Goal: Information Seeking & Learning: Learn about a topic

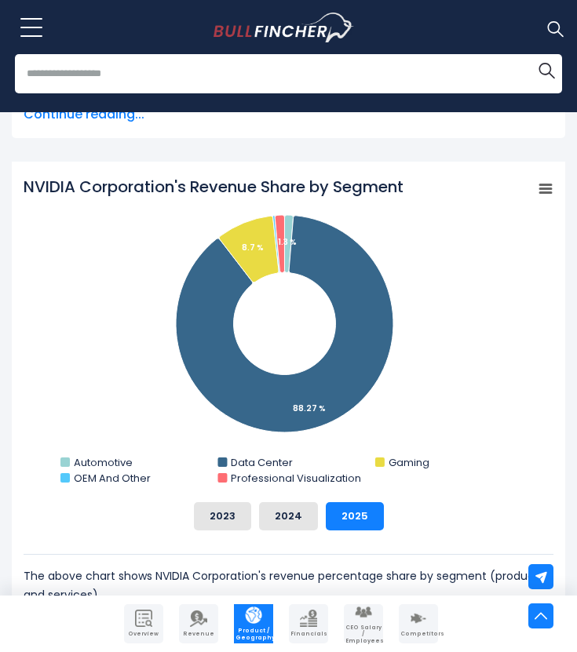
scroll to position [496, 0]
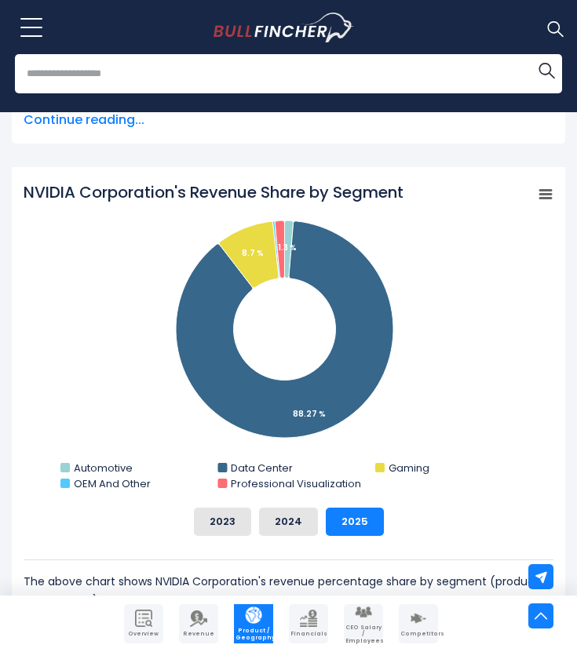
click at [545, 191] on icon "NVIDIA Corporation's Revenue Share by Segment" at bounding box center [545, 195] width 11 height 8
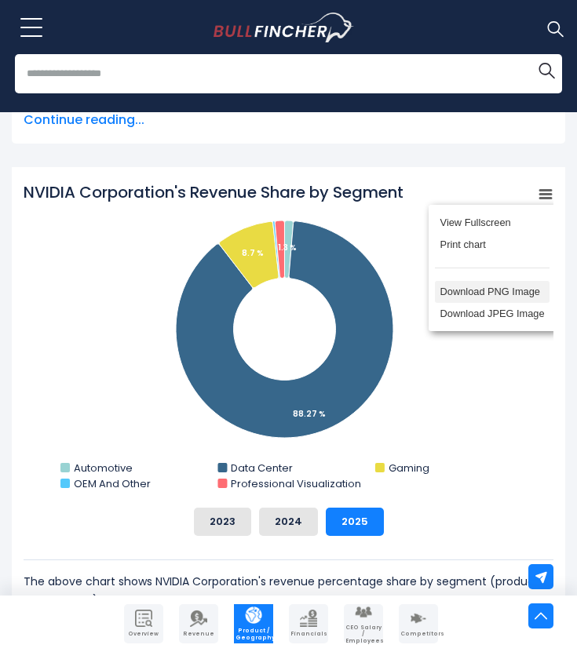
click at [510, 292] on li "Download PNG Image" at bounding box center [492, 292] width 115 height 22
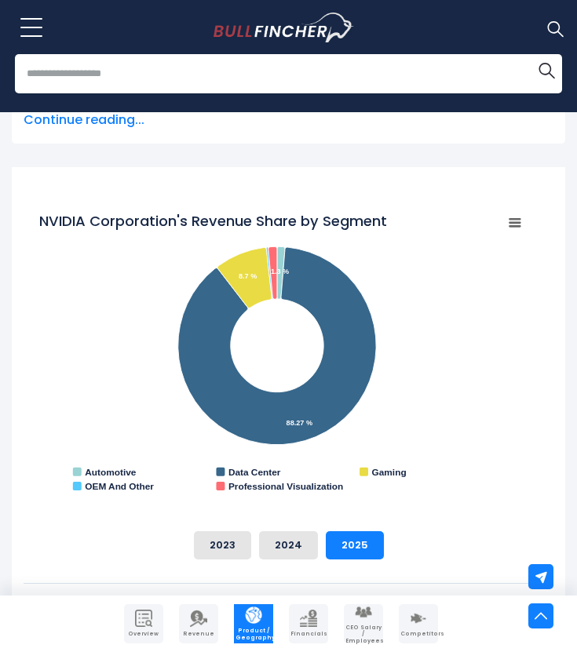
scroll to position [0, 0]
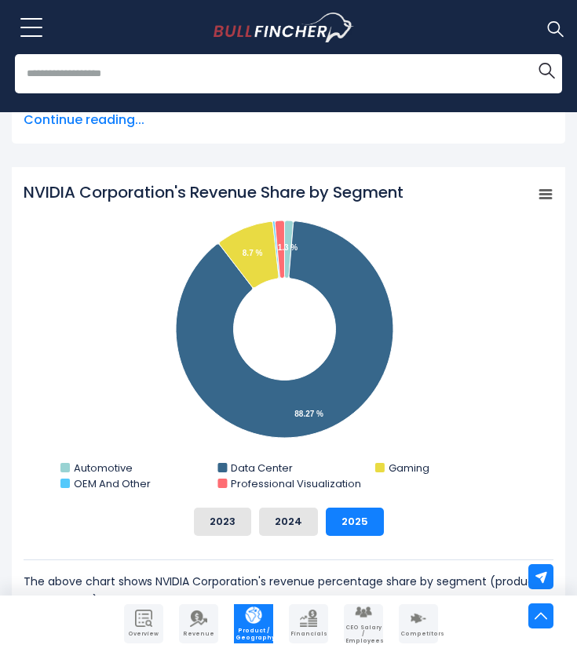
click at [315, 34] on img "Go to homepage" at bounding box center [283, 28] width 140 height 30
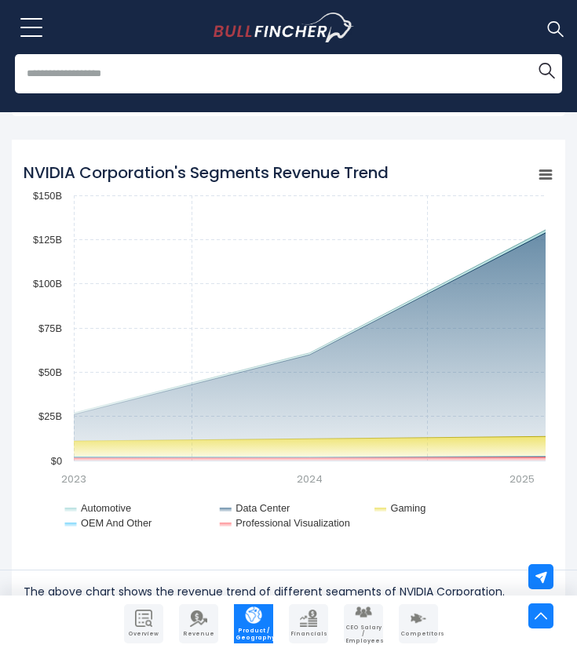
scroll to position [1406, 0]
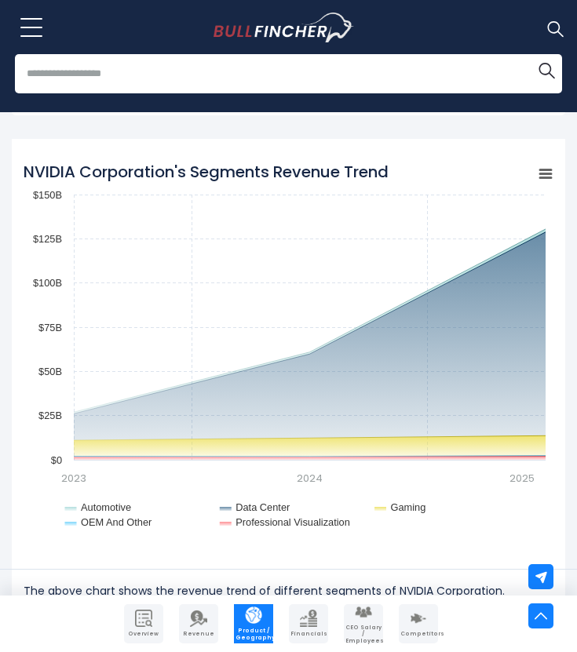
click at [548, 179] on rect "NVIDIA Corporation's Segments Revenue Trend" at bounding box center [545, 173] width 22 height 22
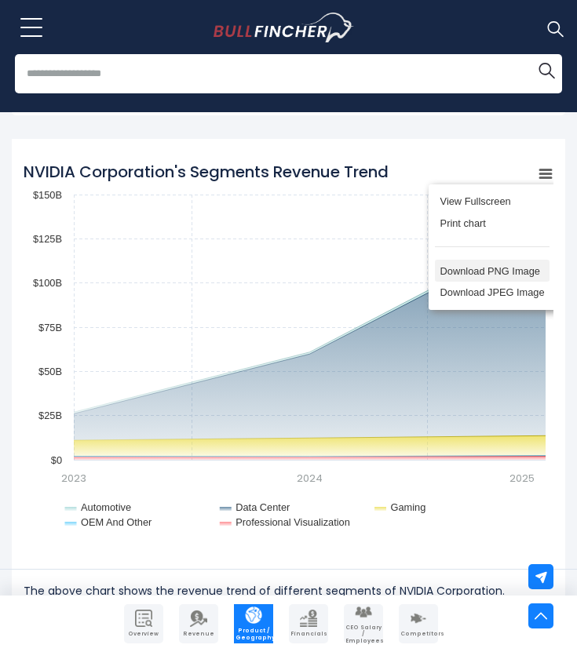
click at [523, 271] on li "Download PNG Image" at bounding box center [492, 271] width 115 height 22
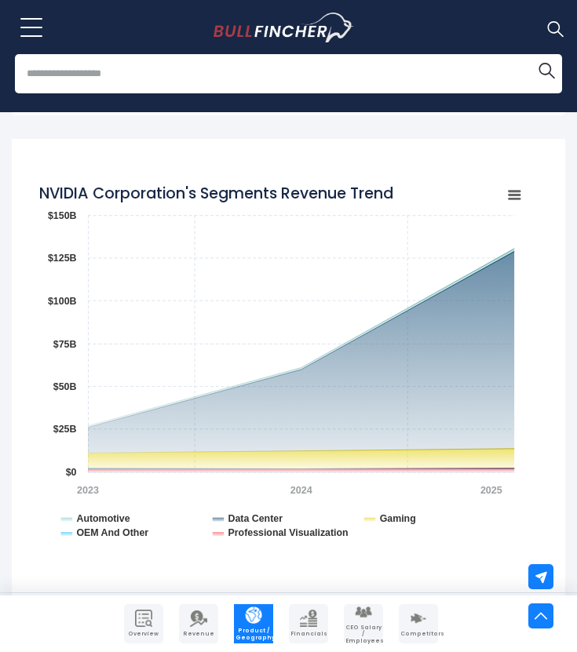
scroll to position [483, 0]
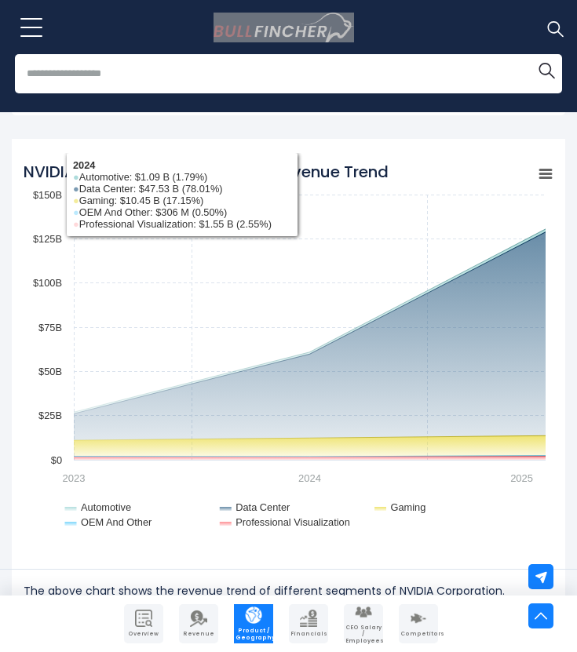
click at [281, 5] on div "Recent searches Trending searches Apple Overview" at bounding box center [288, 27] width 553 height 55
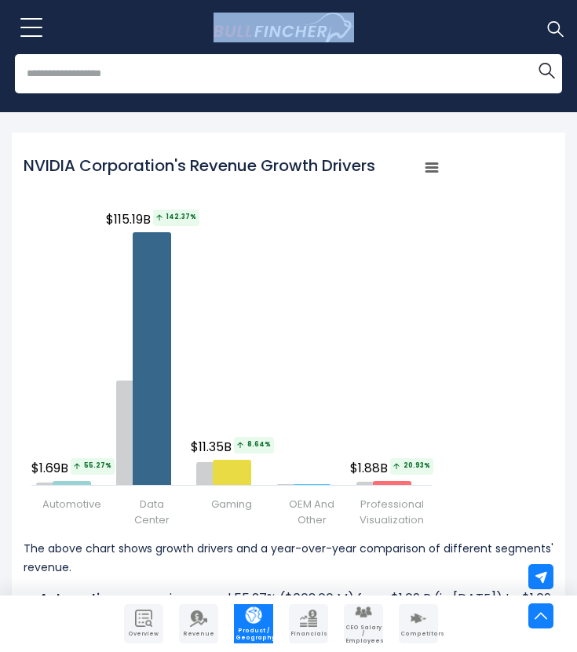
scroll to position [1963, 0]
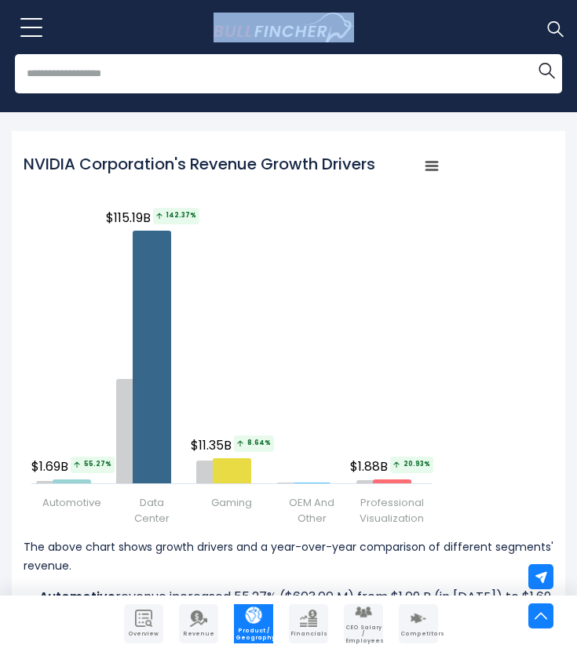
click at [427, 162] on icon "NVIDIA Corporation's Revenue Growth Drivers" at bounding box center [431, 166] width 11 height 8
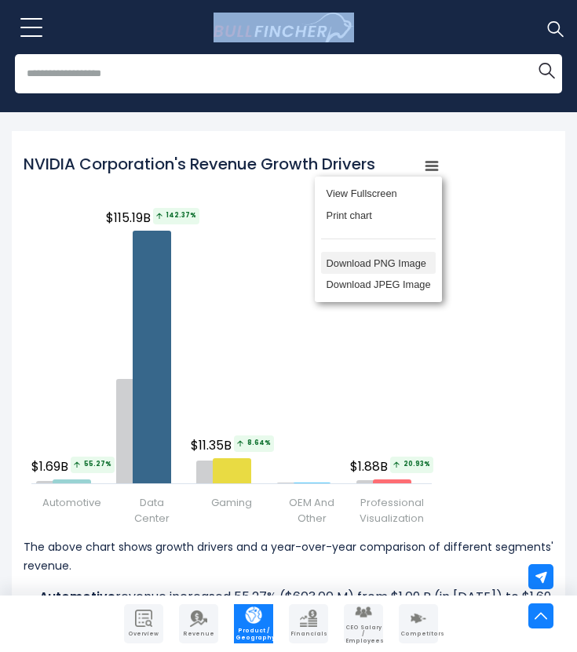
click at [406, 259] on li "Download PNG Image" at bounding box center [378, 263] width 115 height 22
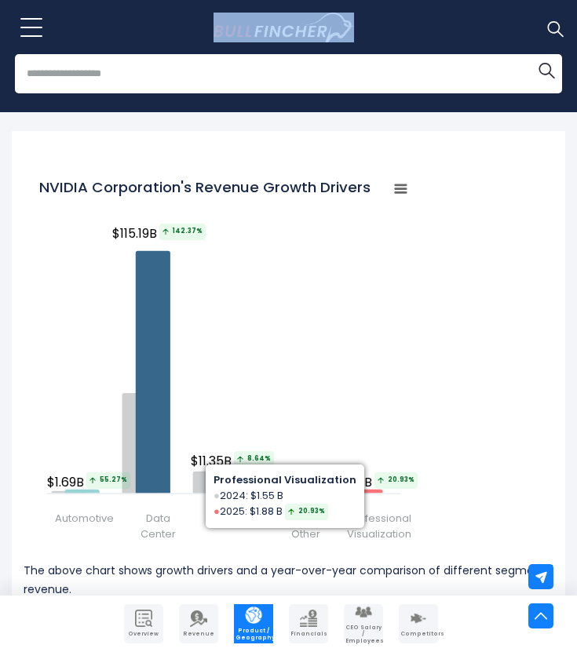
scroll to position [1108, 0]
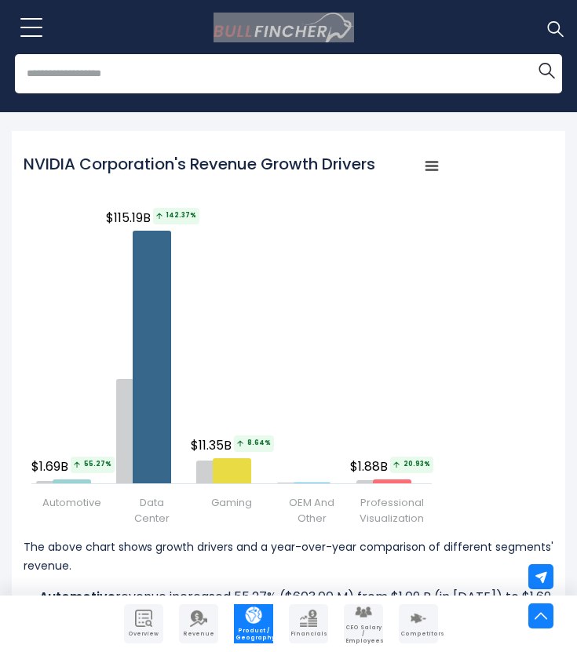
click at [259, 30] on img "Go to homepage" at bounding box center [283, 28] width 140 height 30
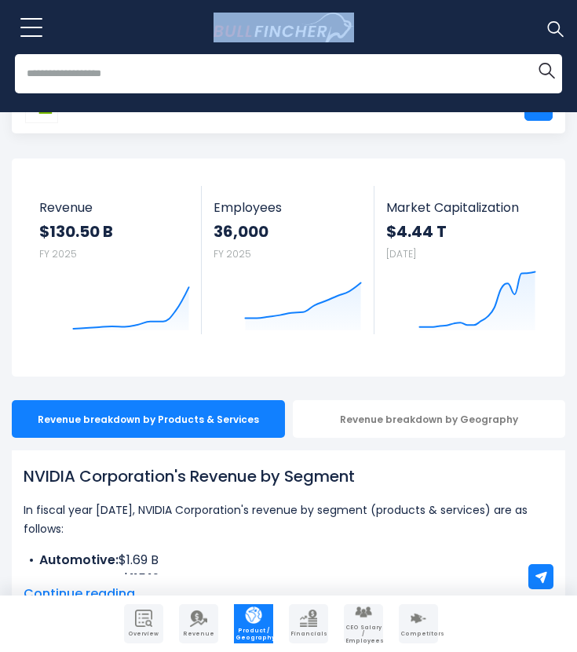
scroll to position [0, 0]
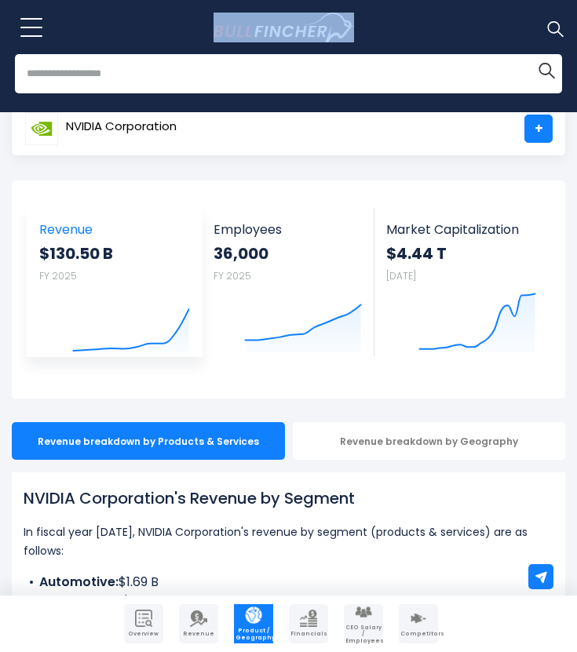
click at [138, 313] on icon "Created with Highcharts 12.1.2" at bounding box center [131, 319] width 118 height 66
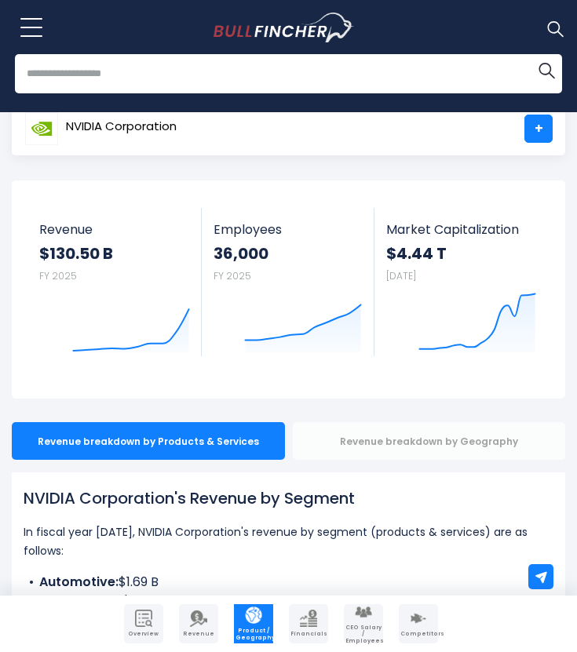
click at [376, 436] on div "Revenue breakdown by Geography" at bounding box center [429, 441] width 273 height 38
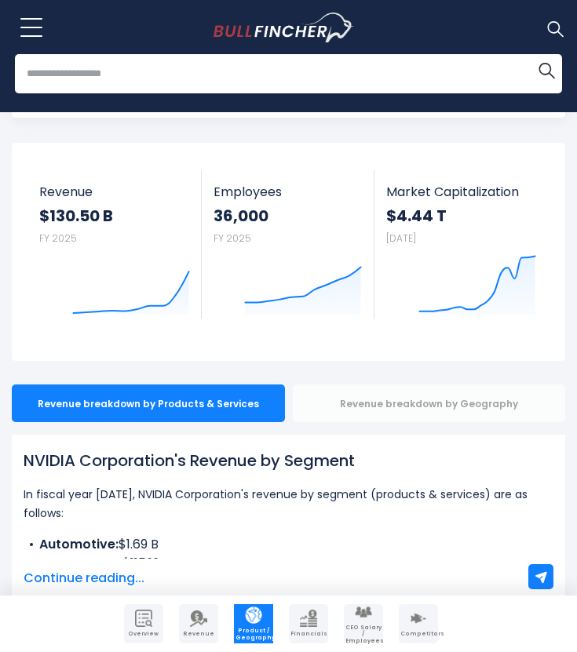
scroll to position [108, 0]
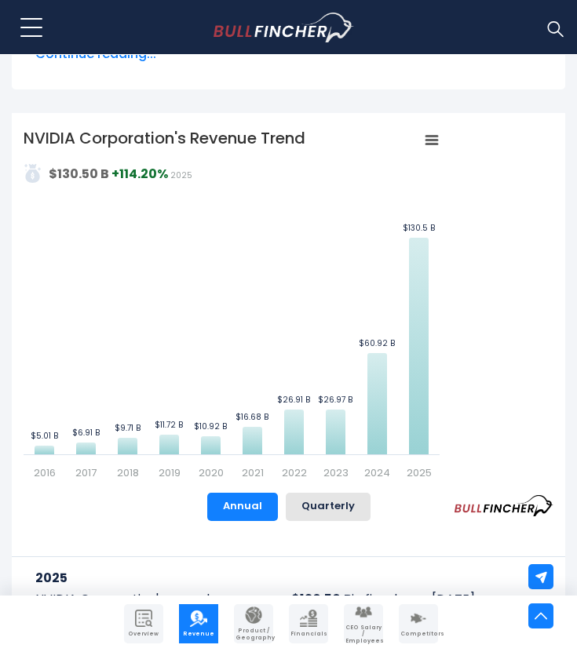
scroll to position [565, 0]
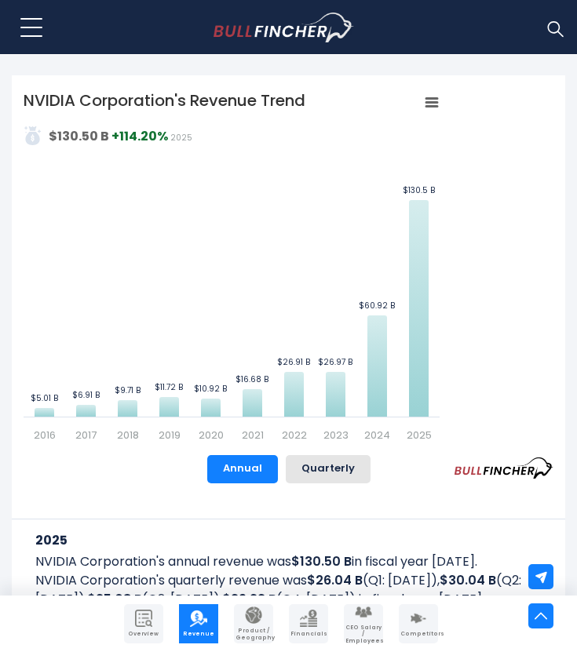
click at [436, 102] on icon "NVIDIA Corporation's Revenue Trend" at bounding box center [431, 102] width 11 height 8
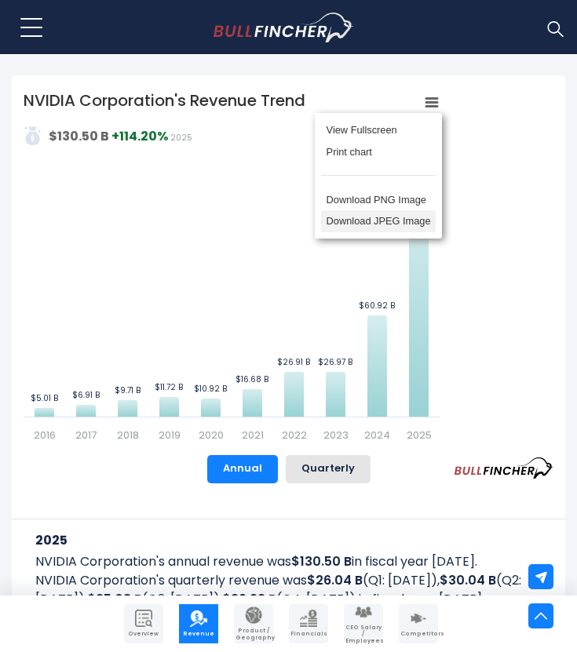
click at [397, 201] on li "Download PNG Image" at bounding box center [378, 199] width 115 height 22
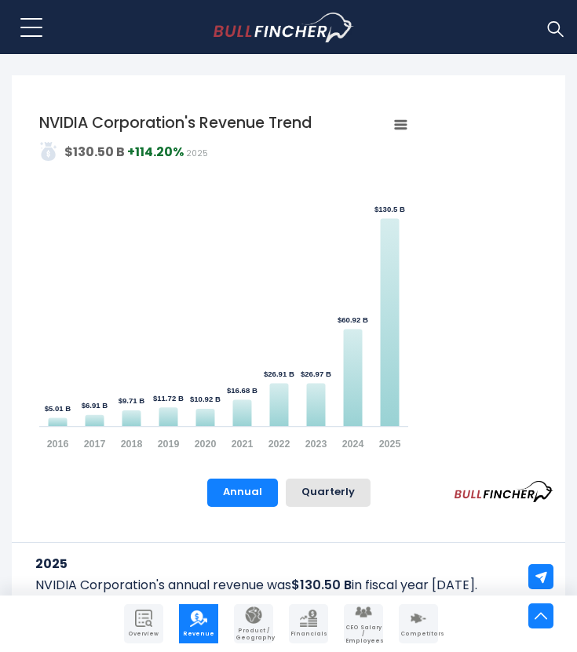
scroll to position [563, 0]
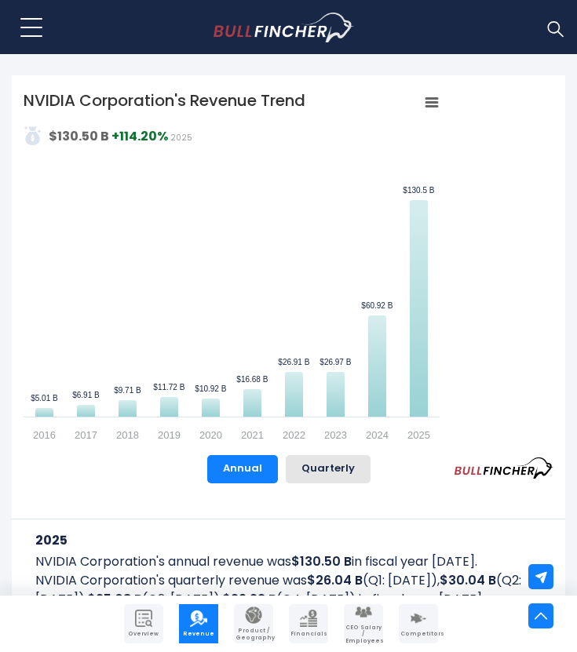
click at [249, 27] on img "Go to homepage" at bounding box center [283, 28] width 140 height 30
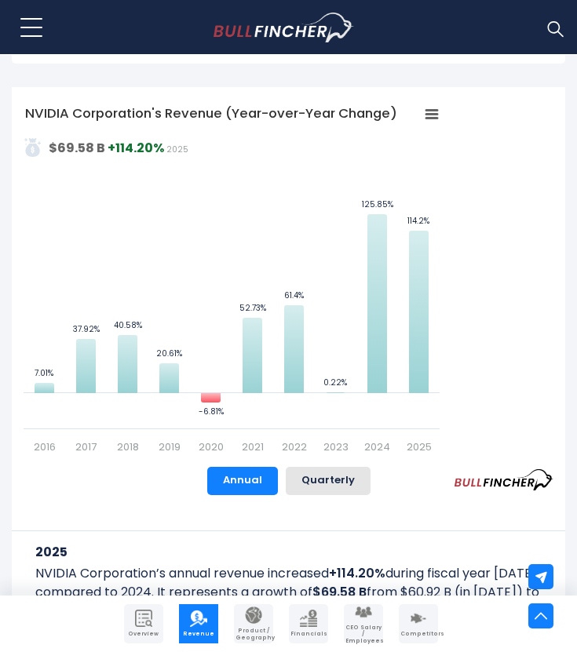
scroll to position [1122, 0]
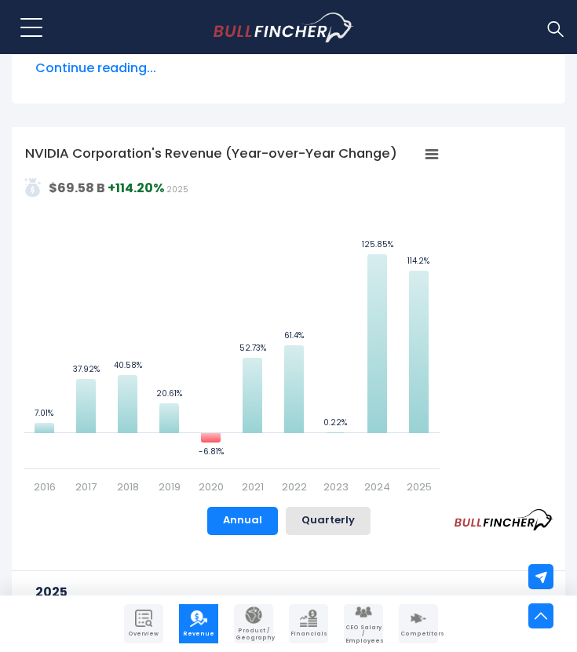
click at [424, 161] on rect "NVIDIA Corporation's Revenue (Year-over-Year Change)" at bounding box center [431, 154] width 22 height 22
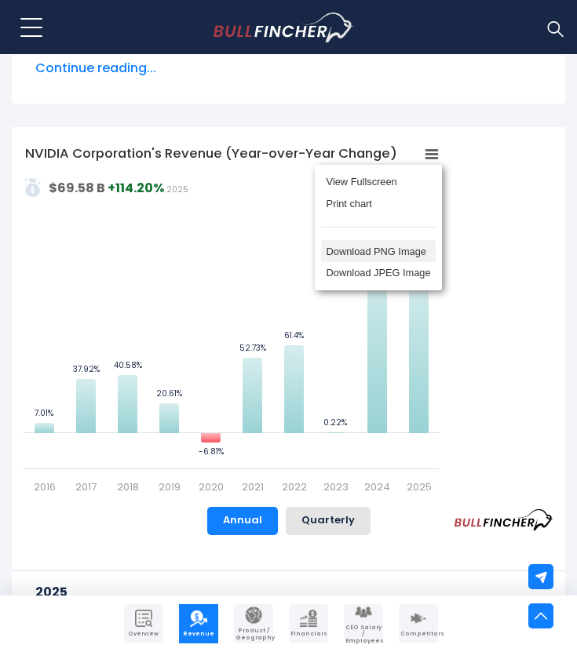
click at [384, 251] on li "Download PNG Image" at bounding box center [378, 251] width 115 height 22
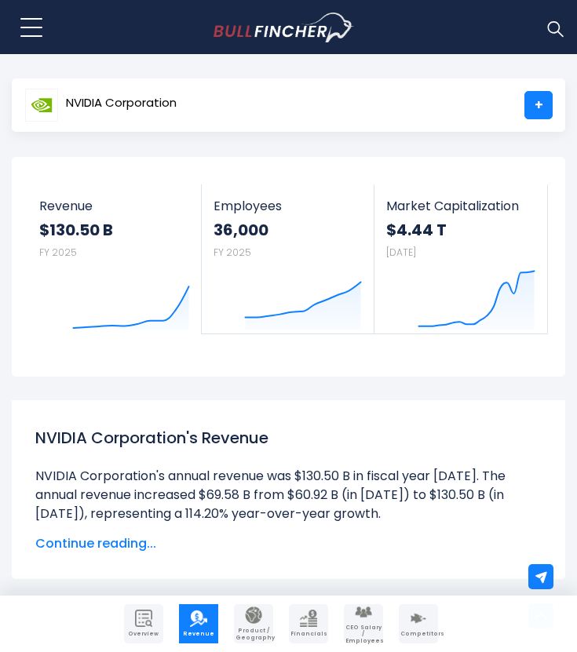
scroll to position [0, 0]
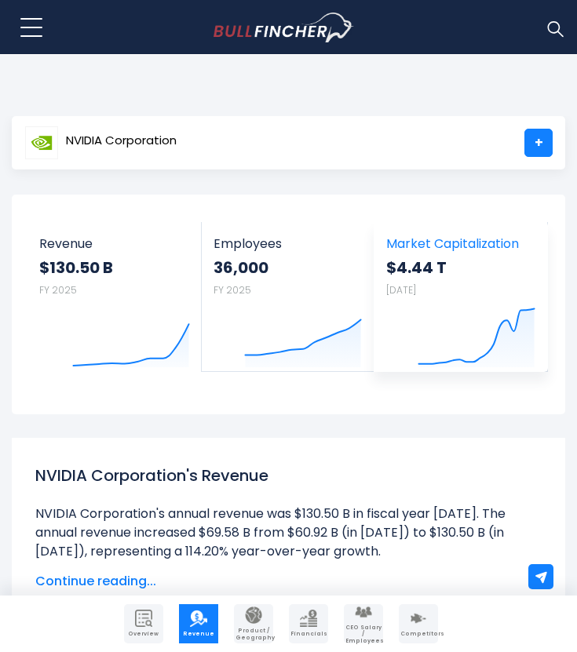
click at [398, 291] on small "Sep 29, 2025" at bounding box center [401, 289] width 30 height 13
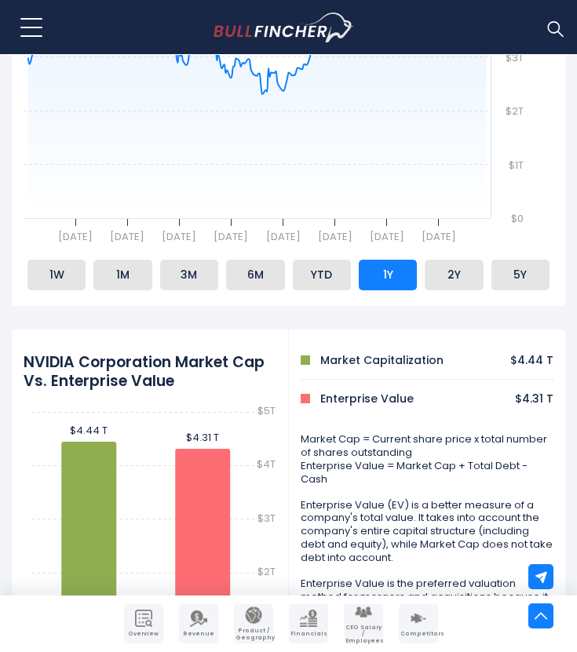
scroll to position [557, 0]
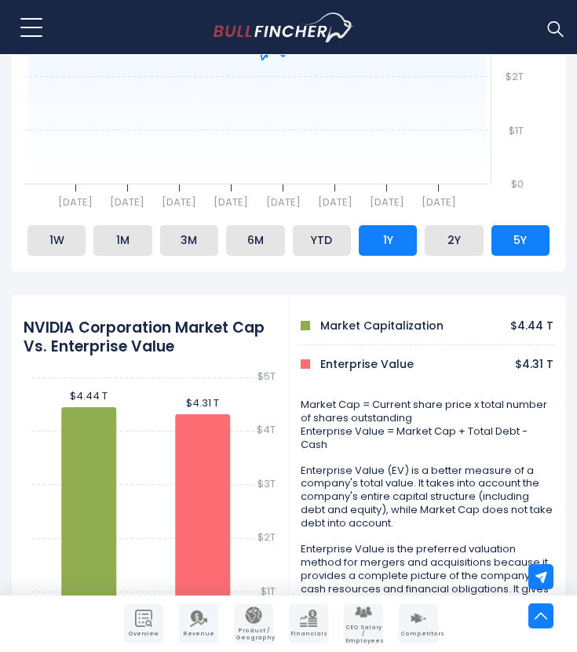
click at [504, 251] on li "5Y" at bounding box center [520, 240] width 58 height 30
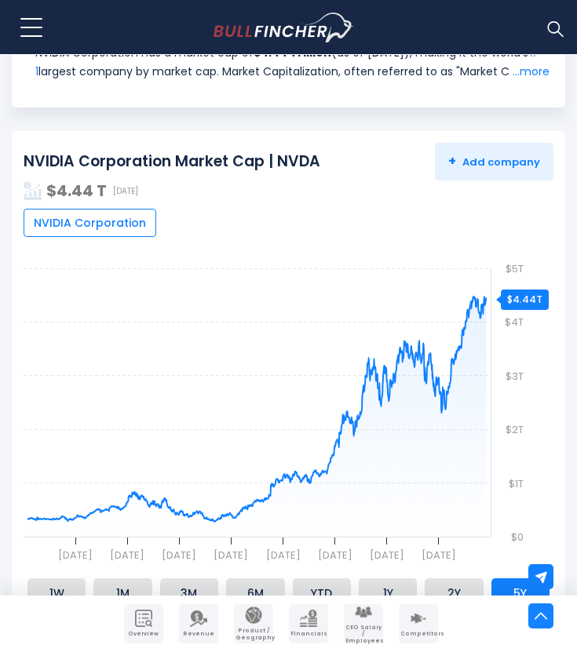
scroll to position [0, 0]
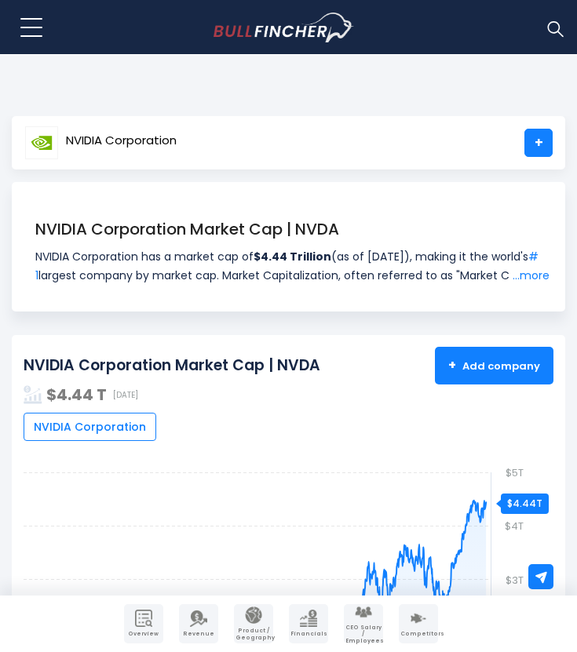
click at [476, 371] on span "+ Add company" at bounding box center [494, 365] width 92 height 14
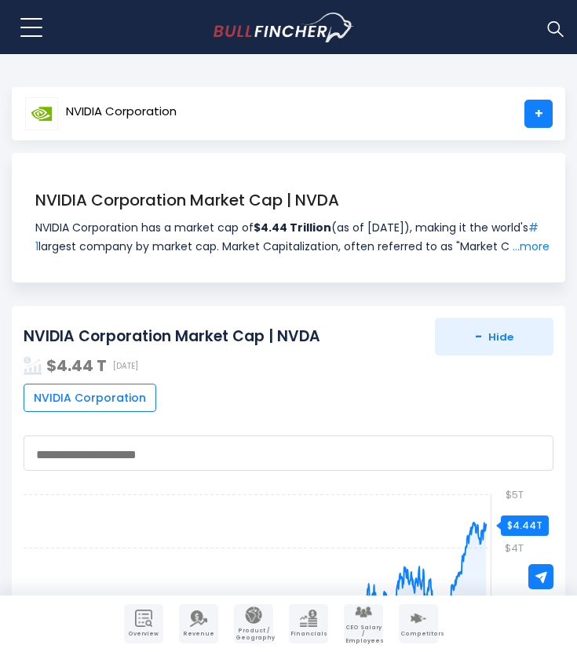
scroll to position [38, 0]
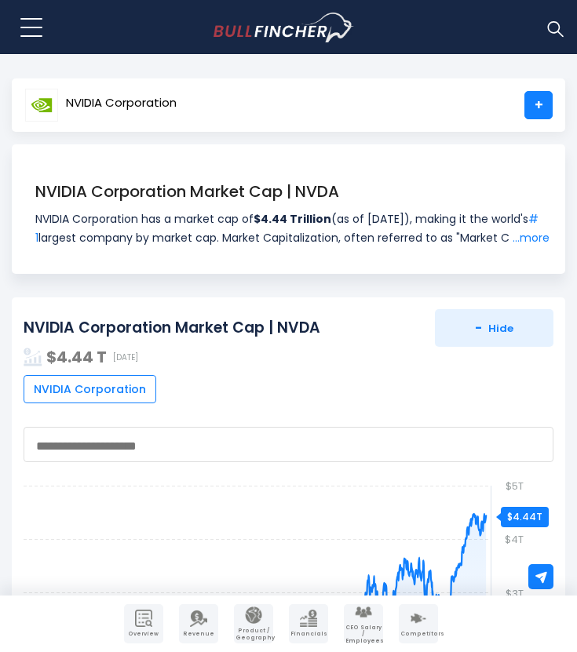
click at [251, 460] on span at bounding box center [288, 444] width 529 height 35
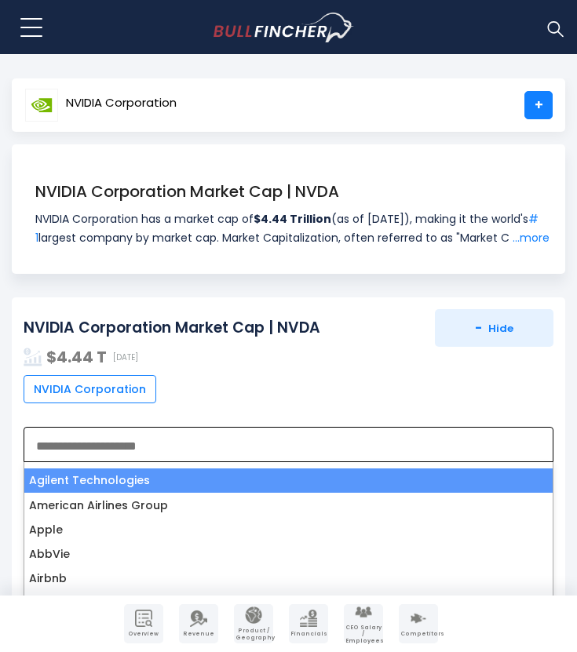
click at [169, 449] on textarea "Search" at bounding box center [285, 446] width 498 height 14
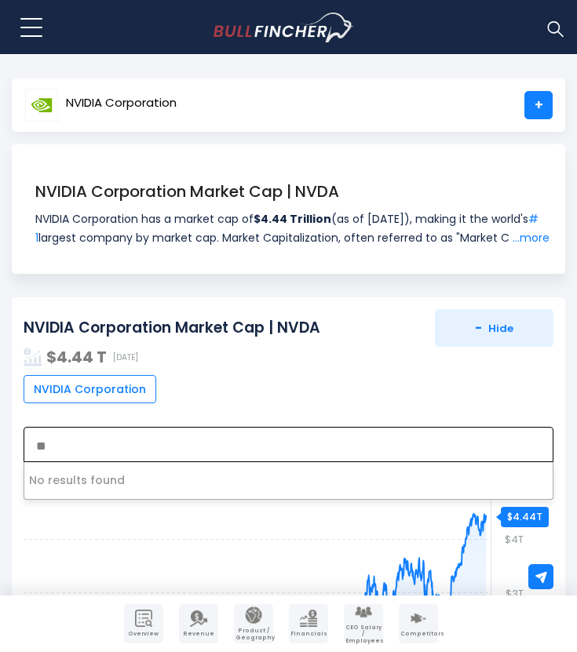
type textarea "*"
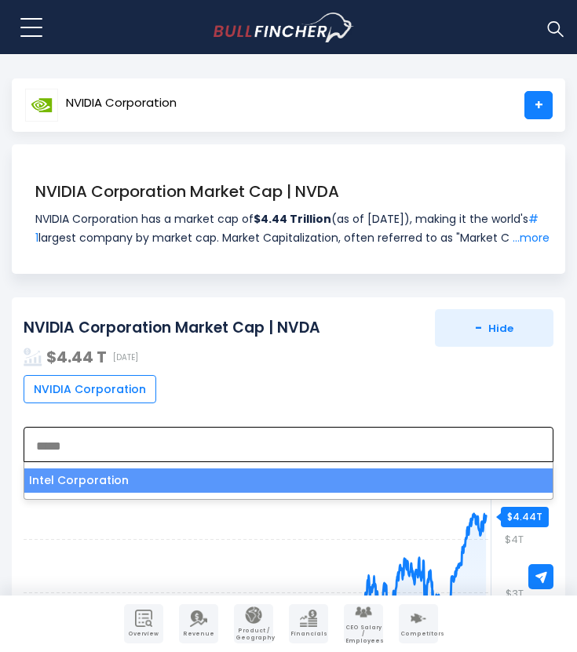
type textarea "*****"
select select "****"
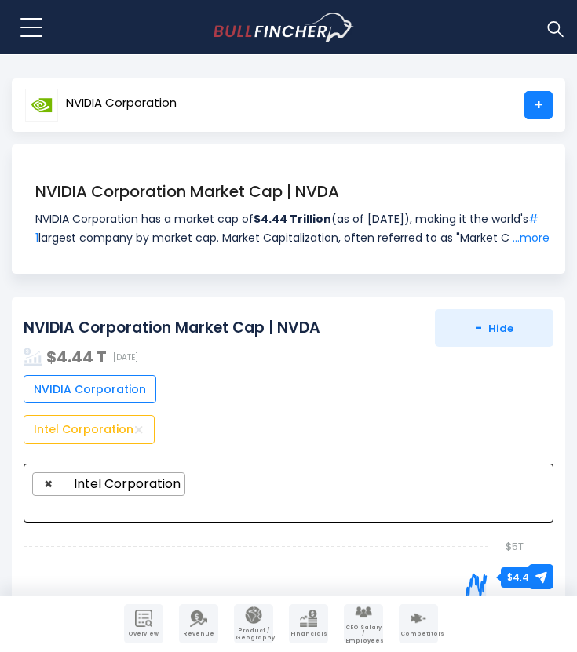
scroll to position [1796, 0]
click at [396, 510] on span at bounding box center [282, 505] width 500 height 18
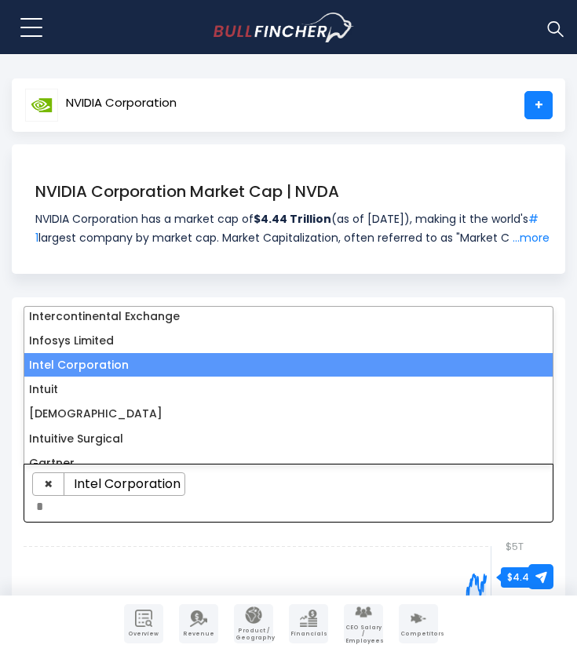
scroll to position [0, 0]
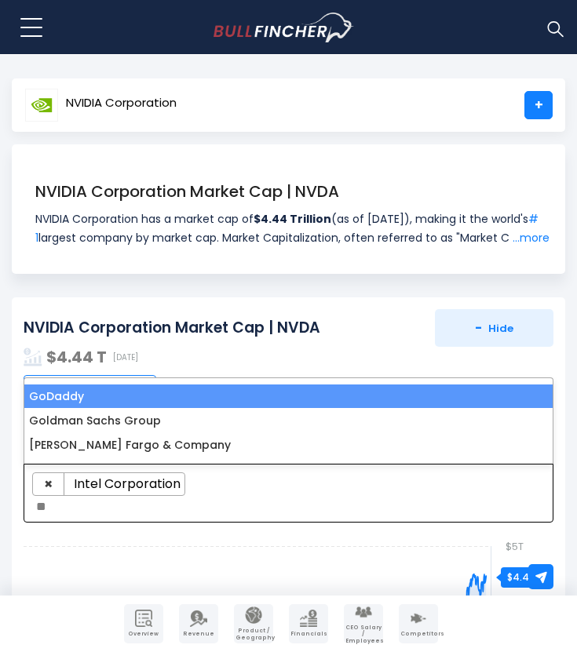
type textarea "*"
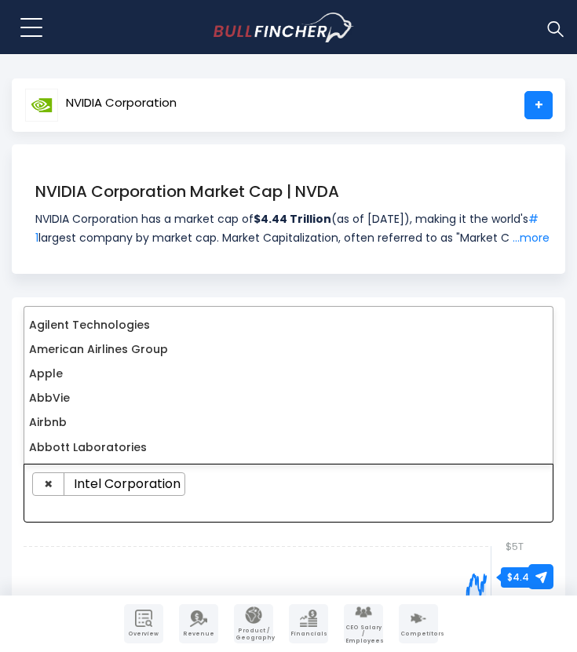
scroll to position [2626, 0]
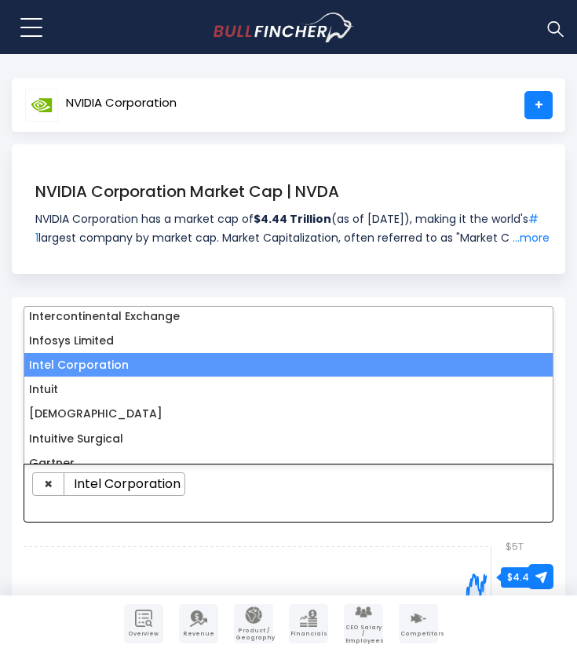
type textarea "*"
select select
type textarea "**********"
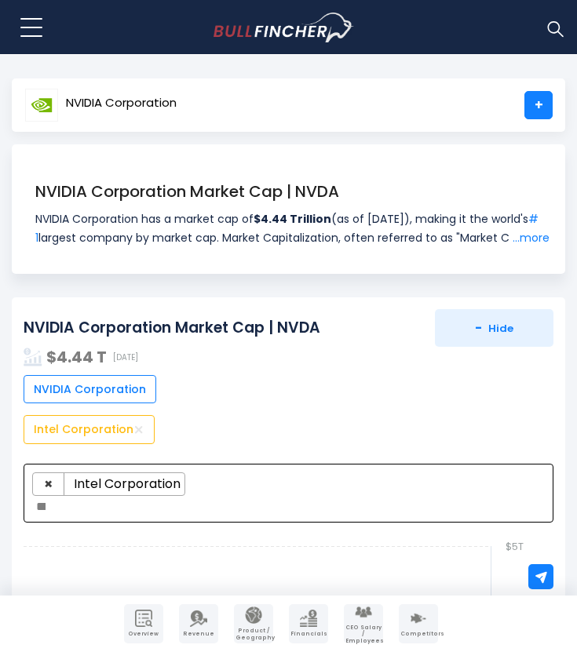
select select "****"
click at [136, 427] on img at bounding box center [138, 429] width 11 height 11
select select
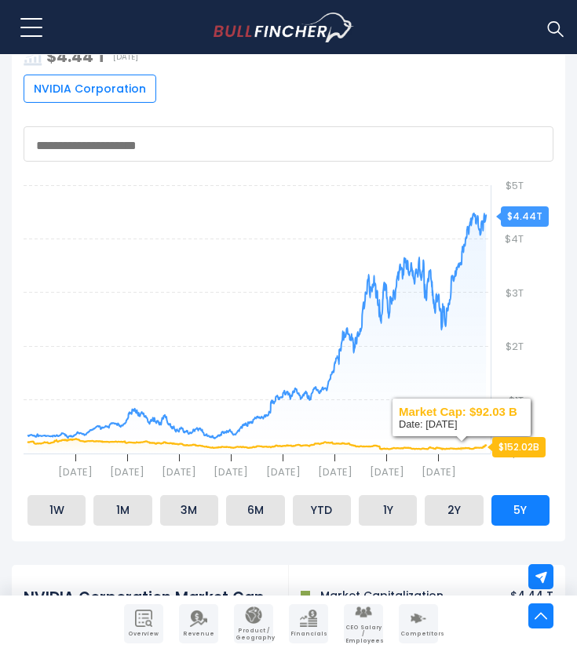
scroll to position [337, 0]
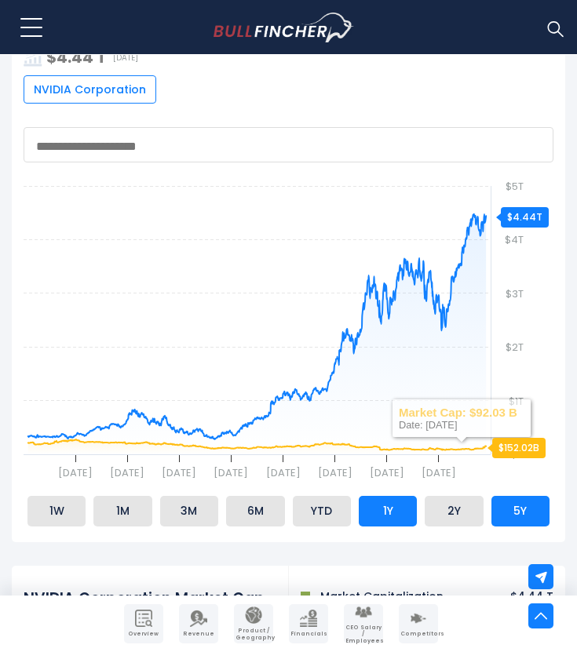
click at [396, 517] on li "1Y" at bounding box center [387, 511] width 58 height 30
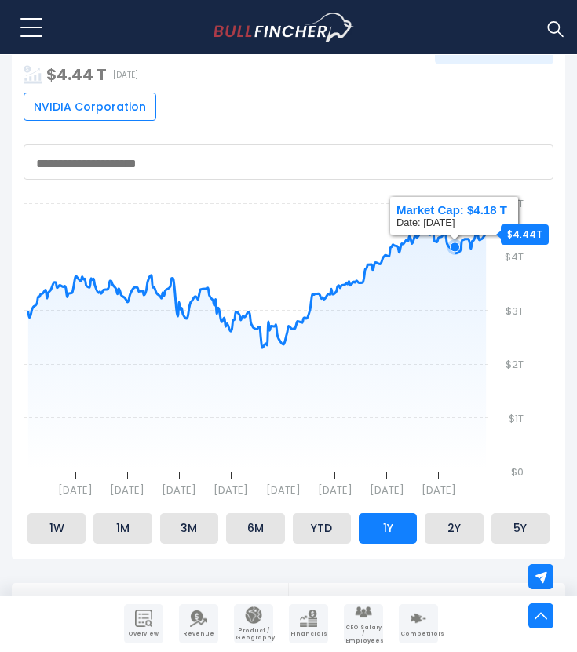
scroll to position [380, 0]
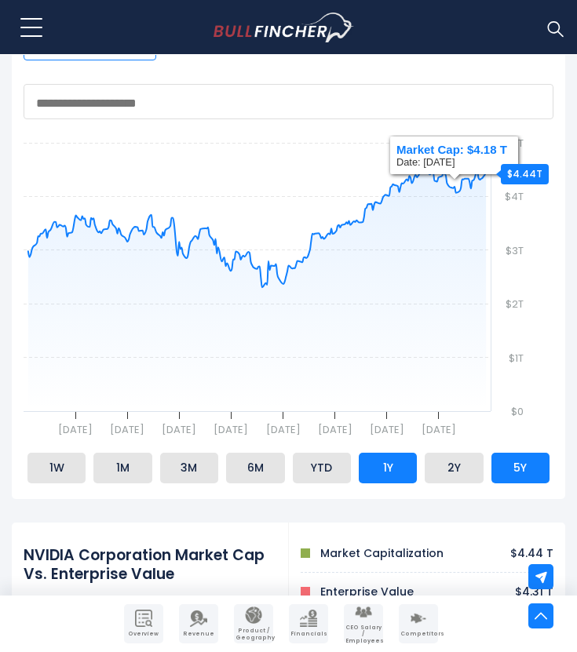
click at [513, 475] on li "5Y" at bounding box center [520, 468] width 58 height 30
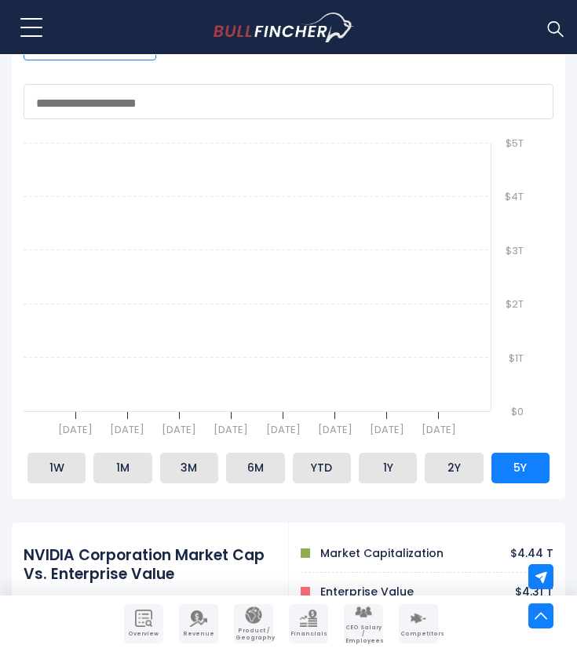
scroll to position [242, 0]
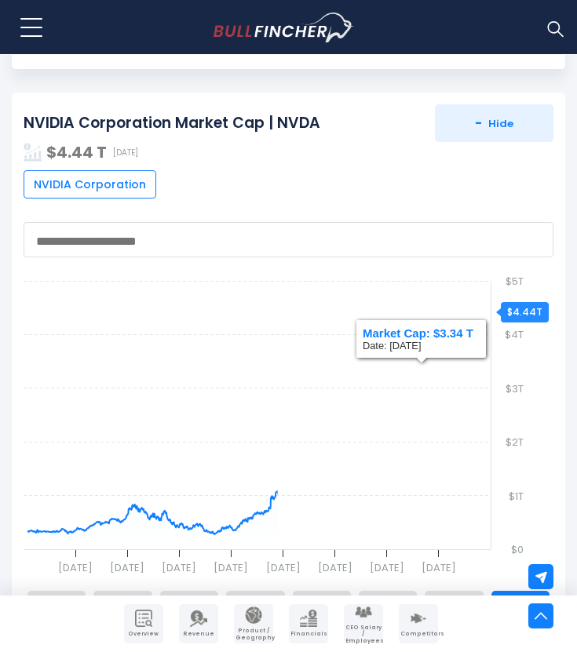
click at [312, 252] on span at bounding box center [288, 239] width 529 height 35
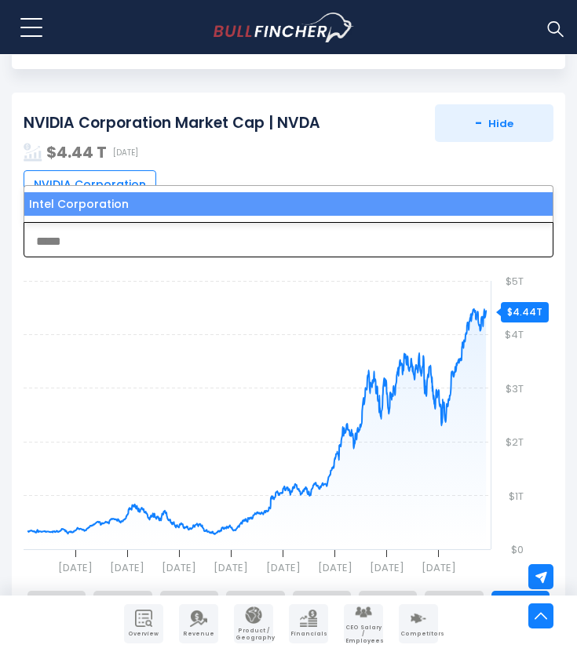
type textarea "*****"
select select "****"
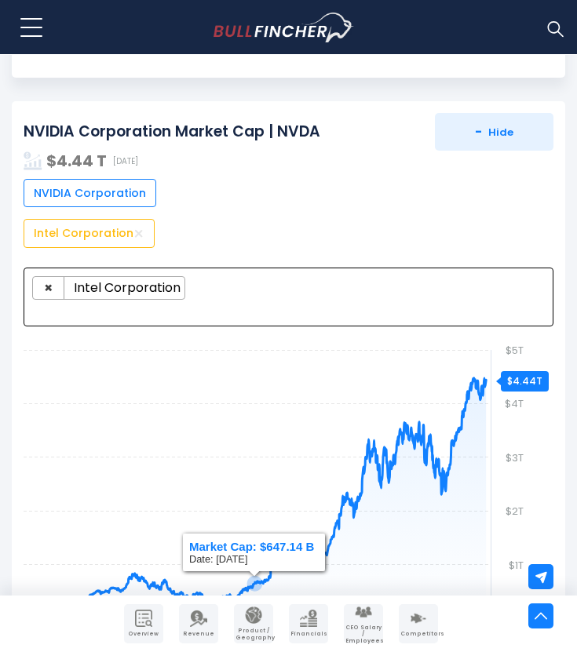
scroll to position [0, 0]
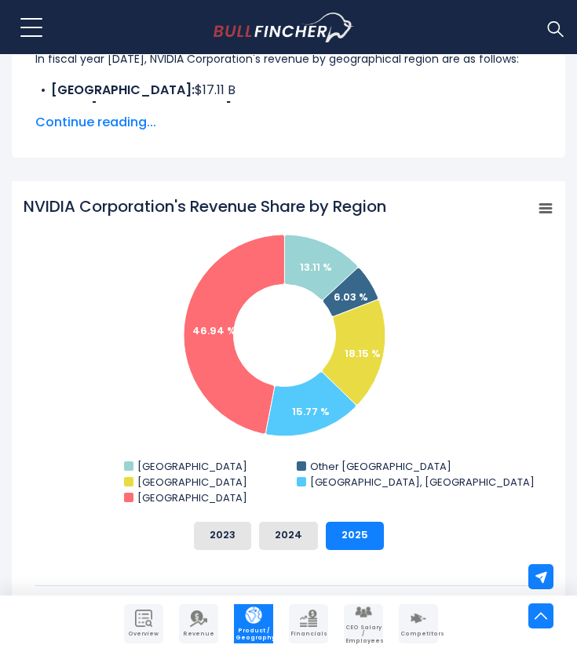
scroll to position [499, 0]
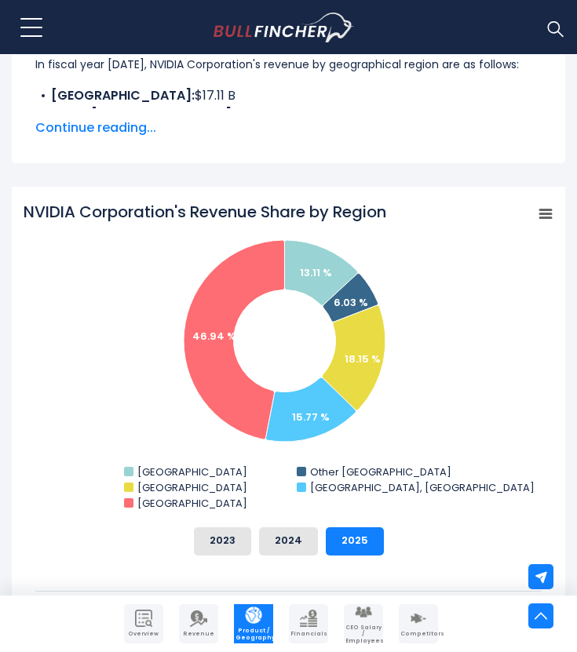
click at [550, 213] on icon "NVIDIA Corporation's Revenue Share by Region" at bounding box center [545, 213] width 11 height 8
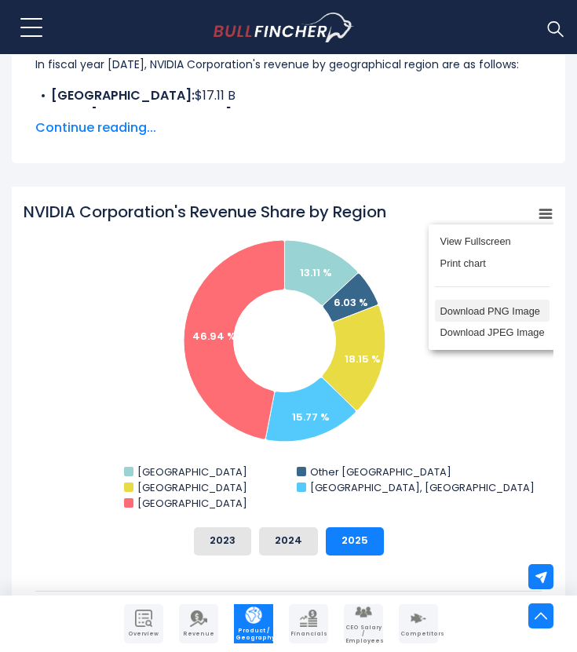
click at [511, 311] on li "Download PNG Image" at bounding box center [492, 311] width 115 height 22
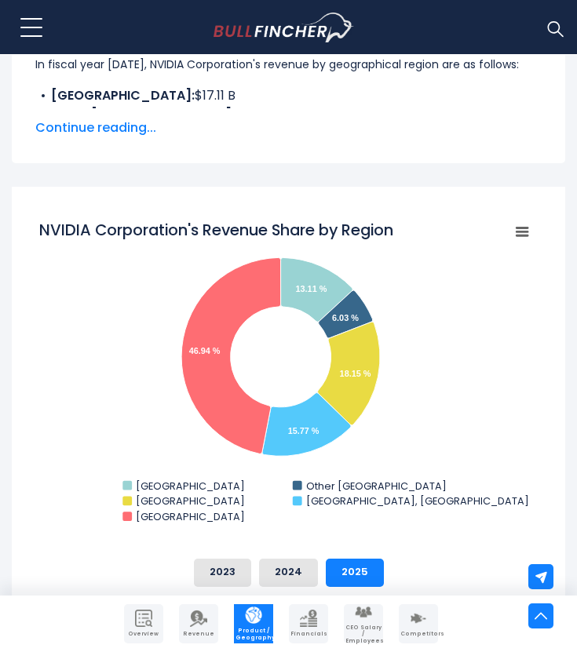
scroll to position [457, 0]
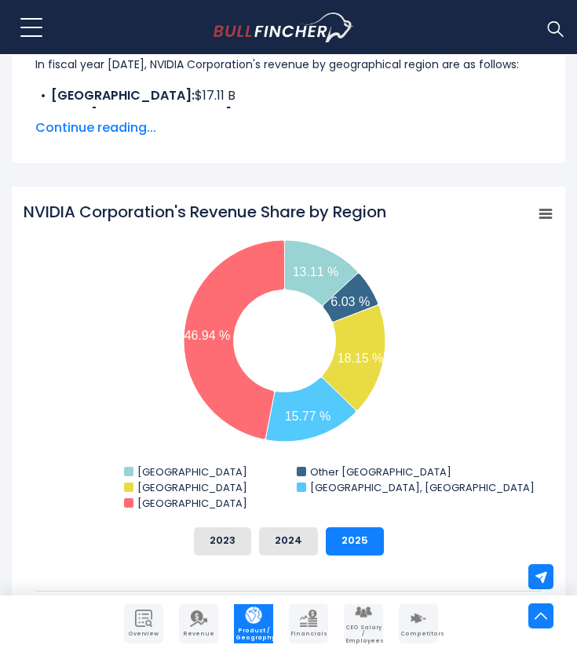
click at [246, 29] on img "Go to homepage" at bounding box center [283, 28] width 140 height 30
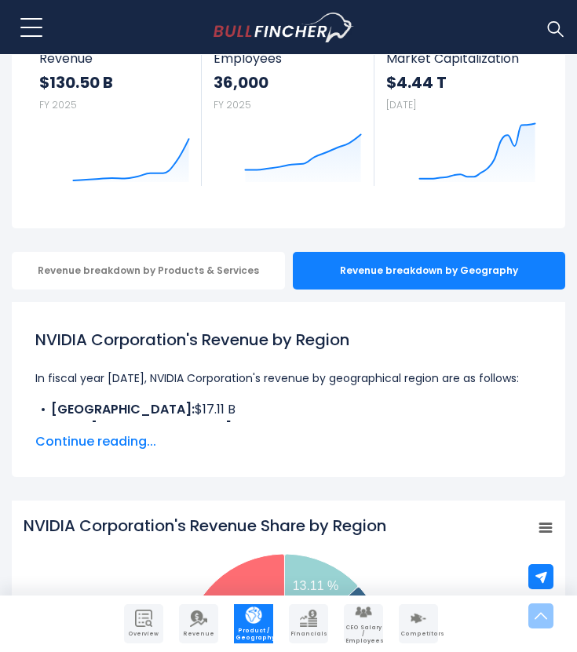
scroll to position [0, 0]
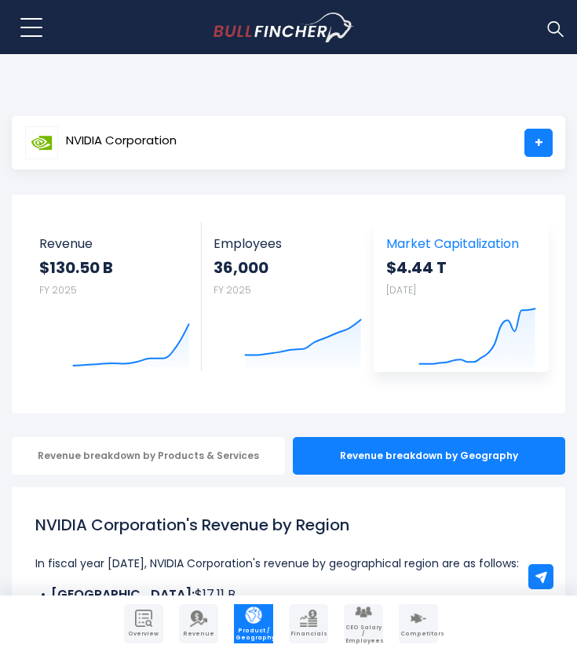
click at [468, 249] on span "Market Capitalization" at bounding box center [461, 243] width 150 height 15
